Goal: Find specific page/section

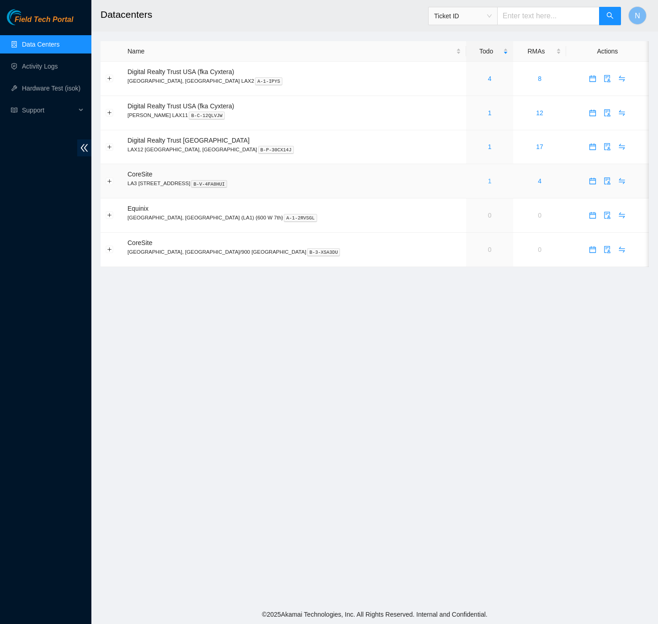
click at [488, 185] on link "1" at bounding box center [490, 180] width 4 height 7
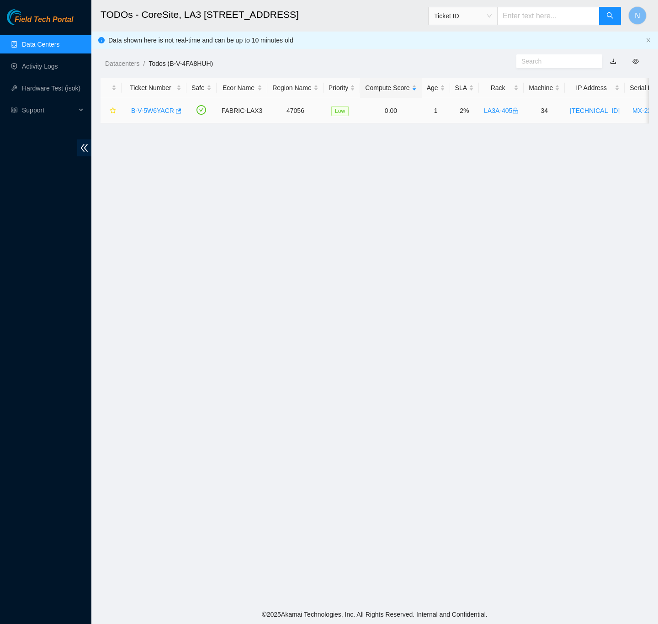
click at [155, 112] on link "B-V-5W6YACR" at bounding box center [152, 110] width 43 height 7
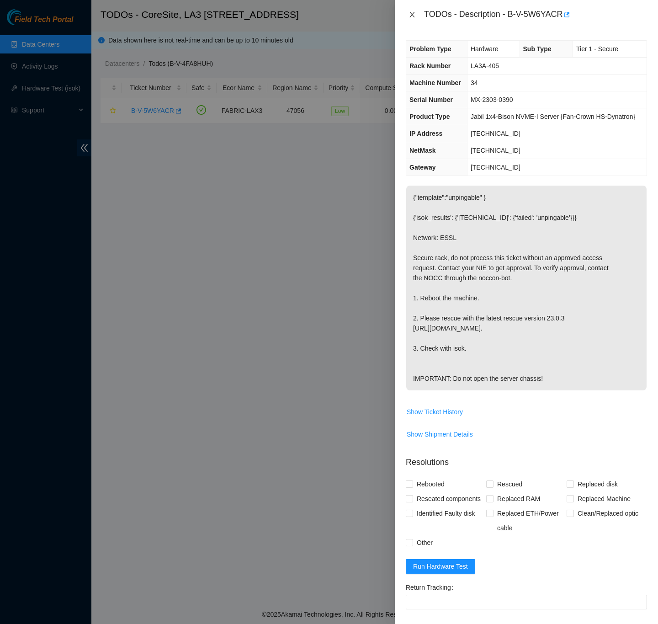
click at [414, 14] on icon "close" at bounding box center [412, 14] width 7 height 7
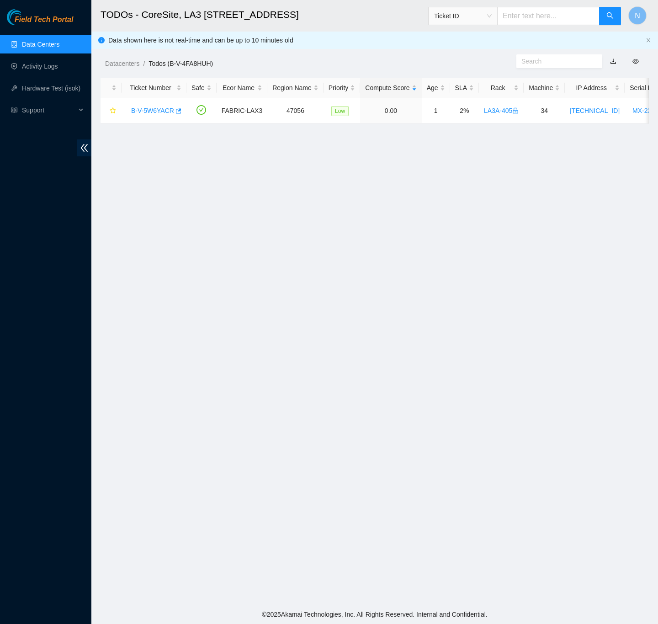
click at [53, 41] on link "Data Centers" at bounding box center [40, 44] width 37 height 7
